Goal: Find specific page/section: Find specific page/section

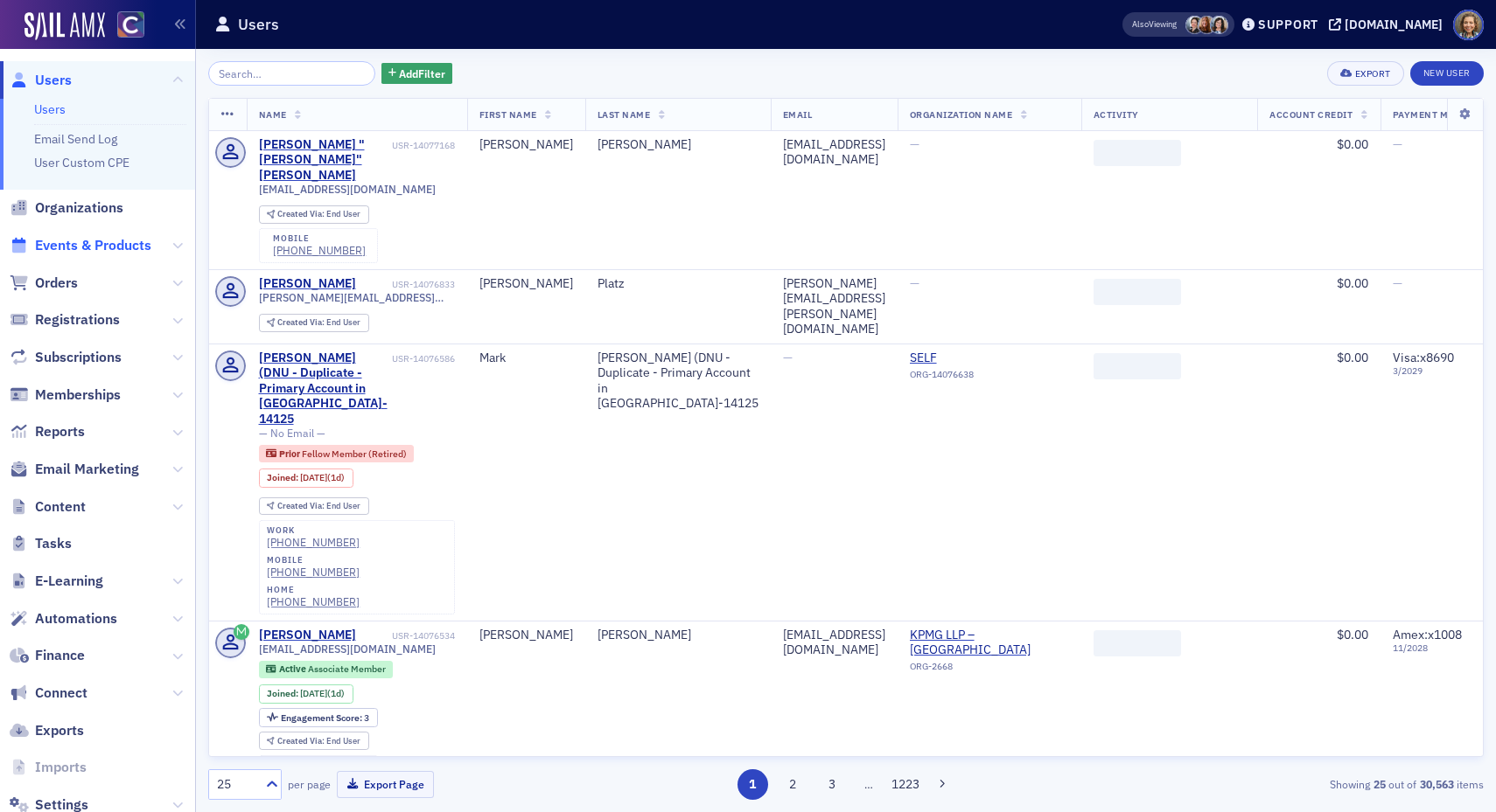
click at [74, 249] on span "Events & Products" at bounding box center [93, 246] width 117 height 19
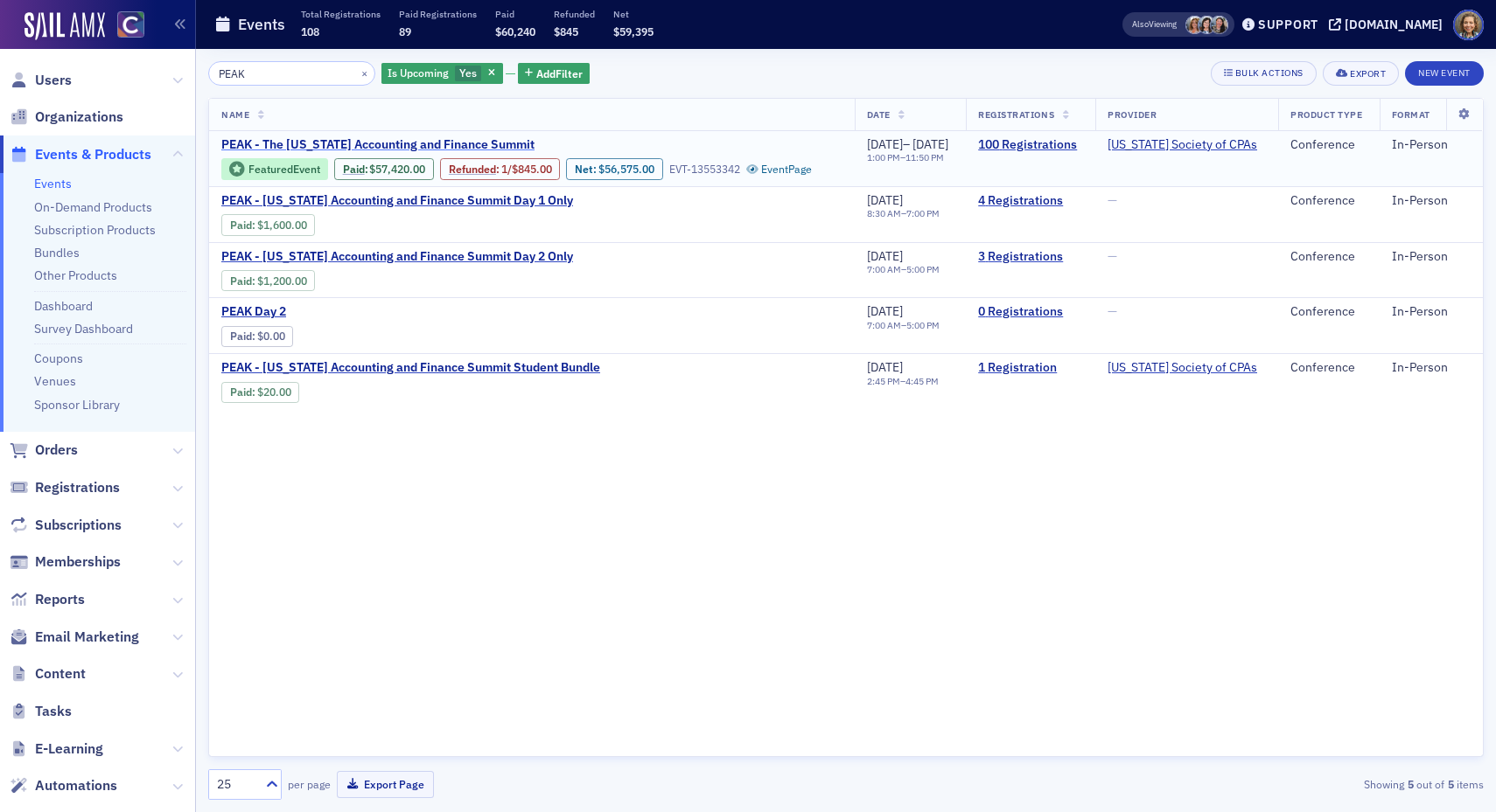
type input "PEAK"
click at [479, 142] on span "PEAK - The [US_STATE] Accounting and Finance Summit" at bounding box center [377, 145] width 313 height 15
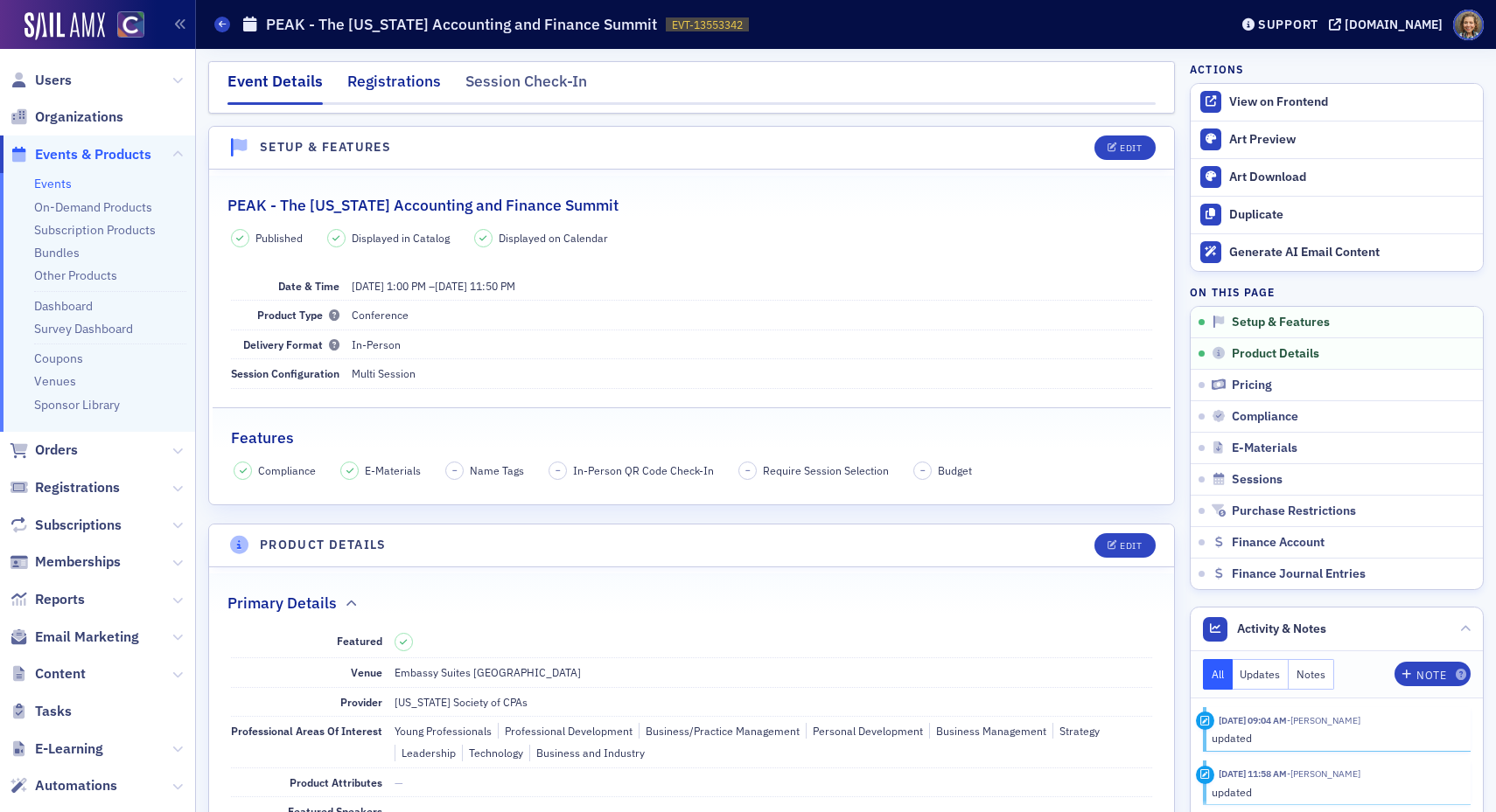
click at [398, 92] on div "Registrations" at bounding box center [394, 87] width 94 height 33
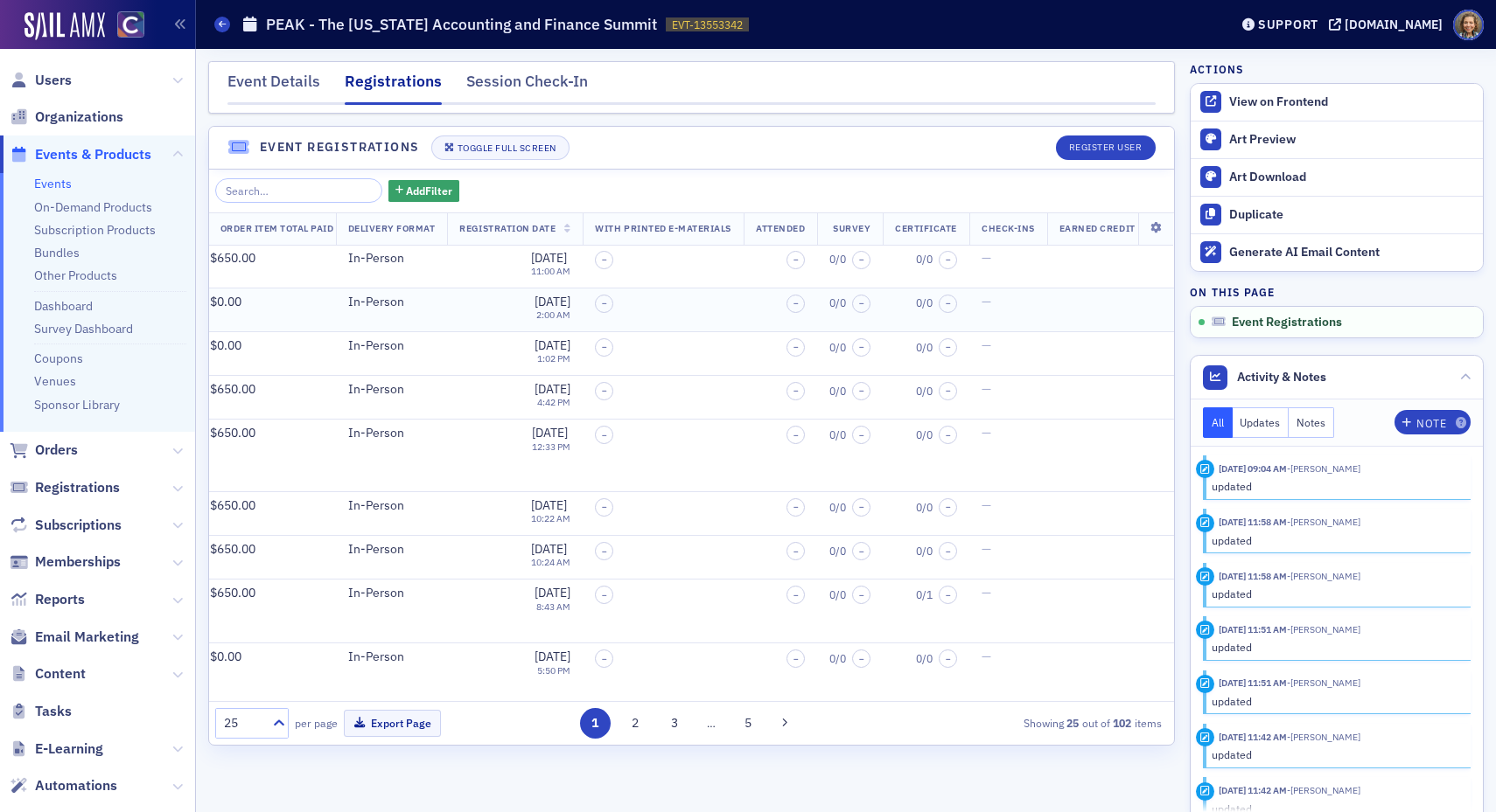
scroll to position [0, 598]
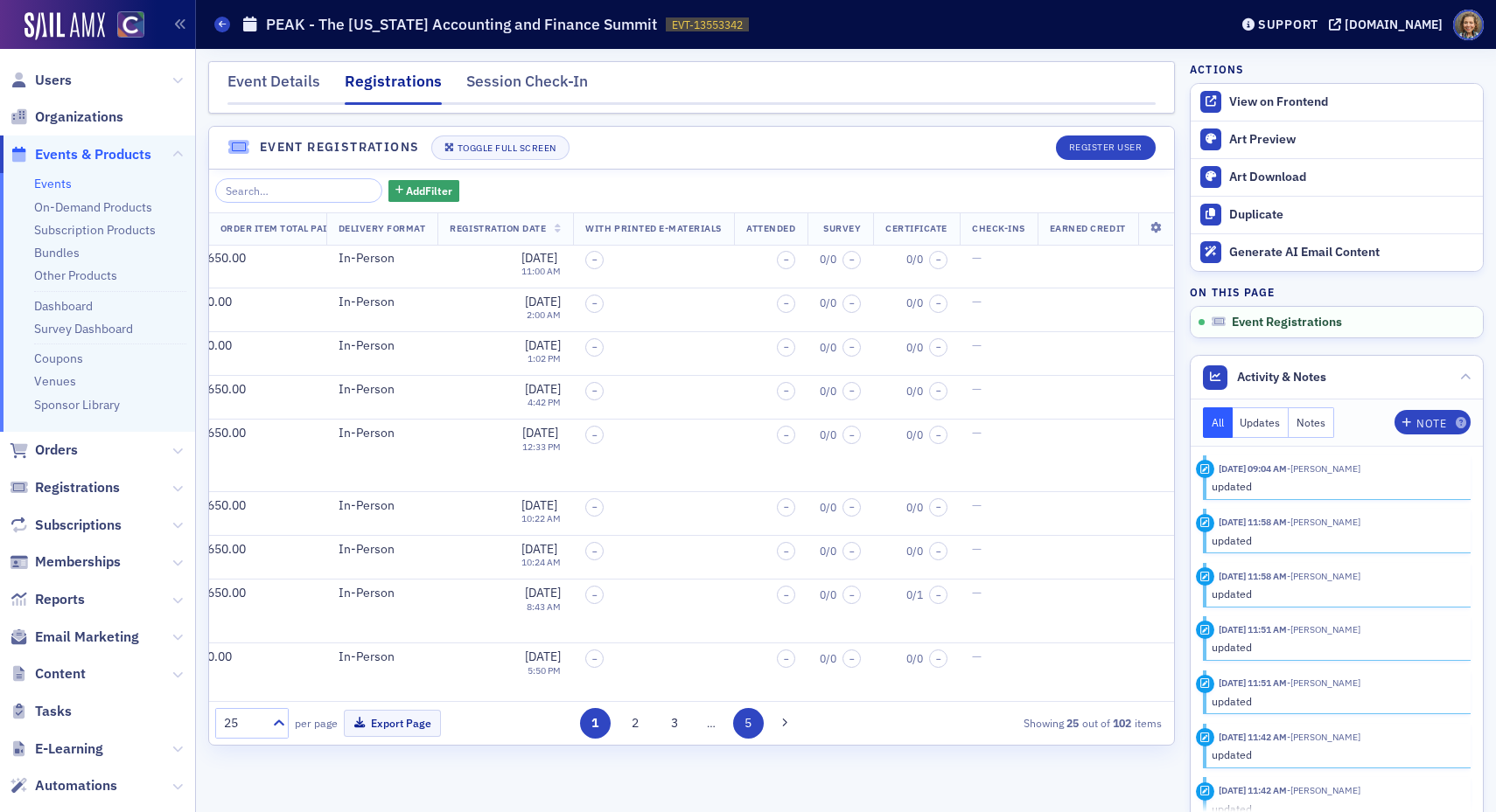
click at [748, 725] on button "5" at bounding box center [748, 723] width 31 height 31
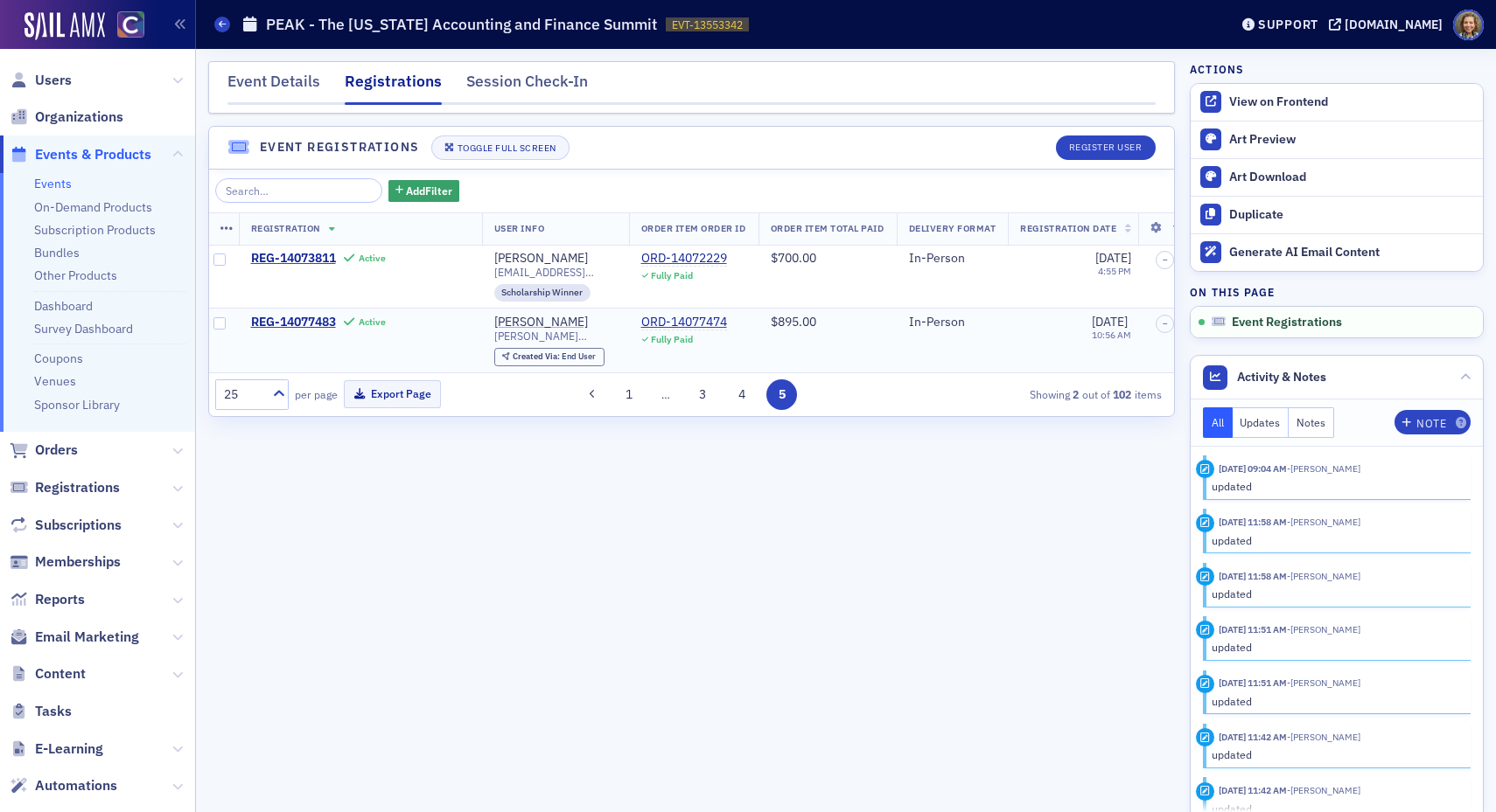
scroll to position [0, 0]
